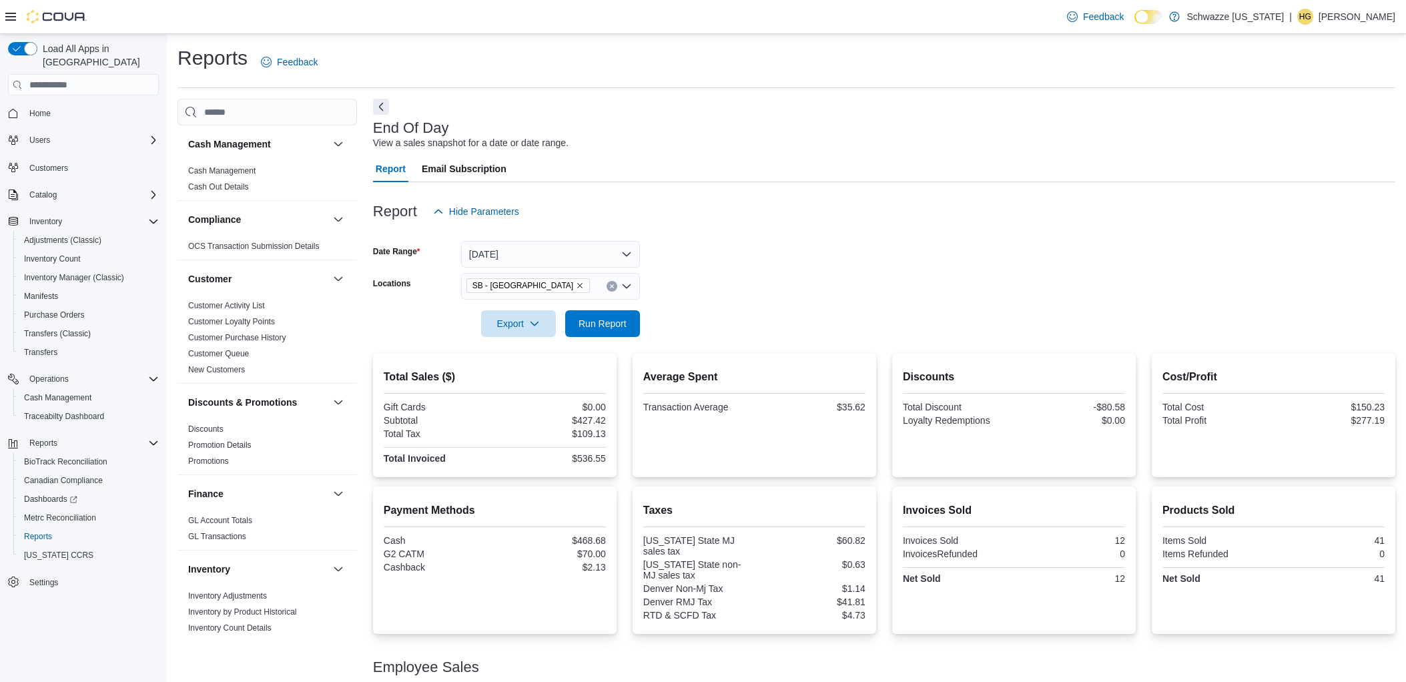
scroll to position [117, 0]
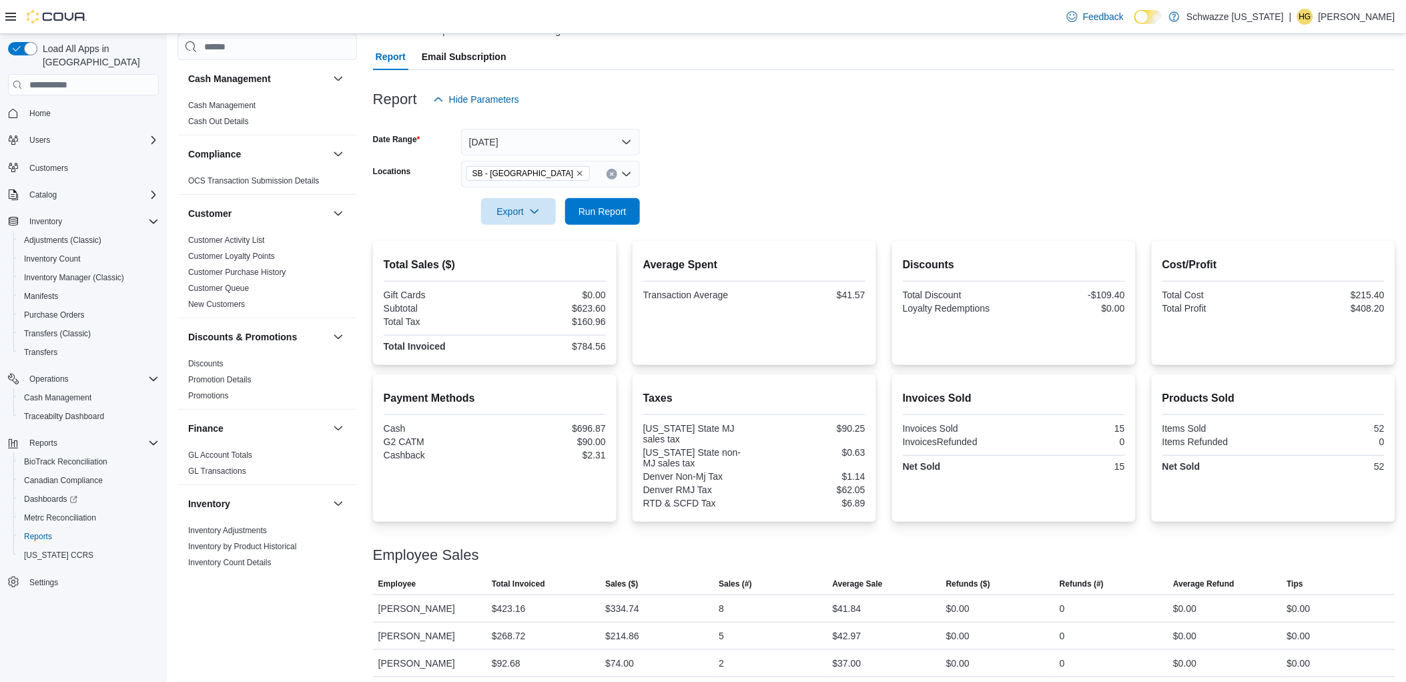
scroll to position [117, 0]
